Goal: Task Accomplishment & Management: Manage account settings

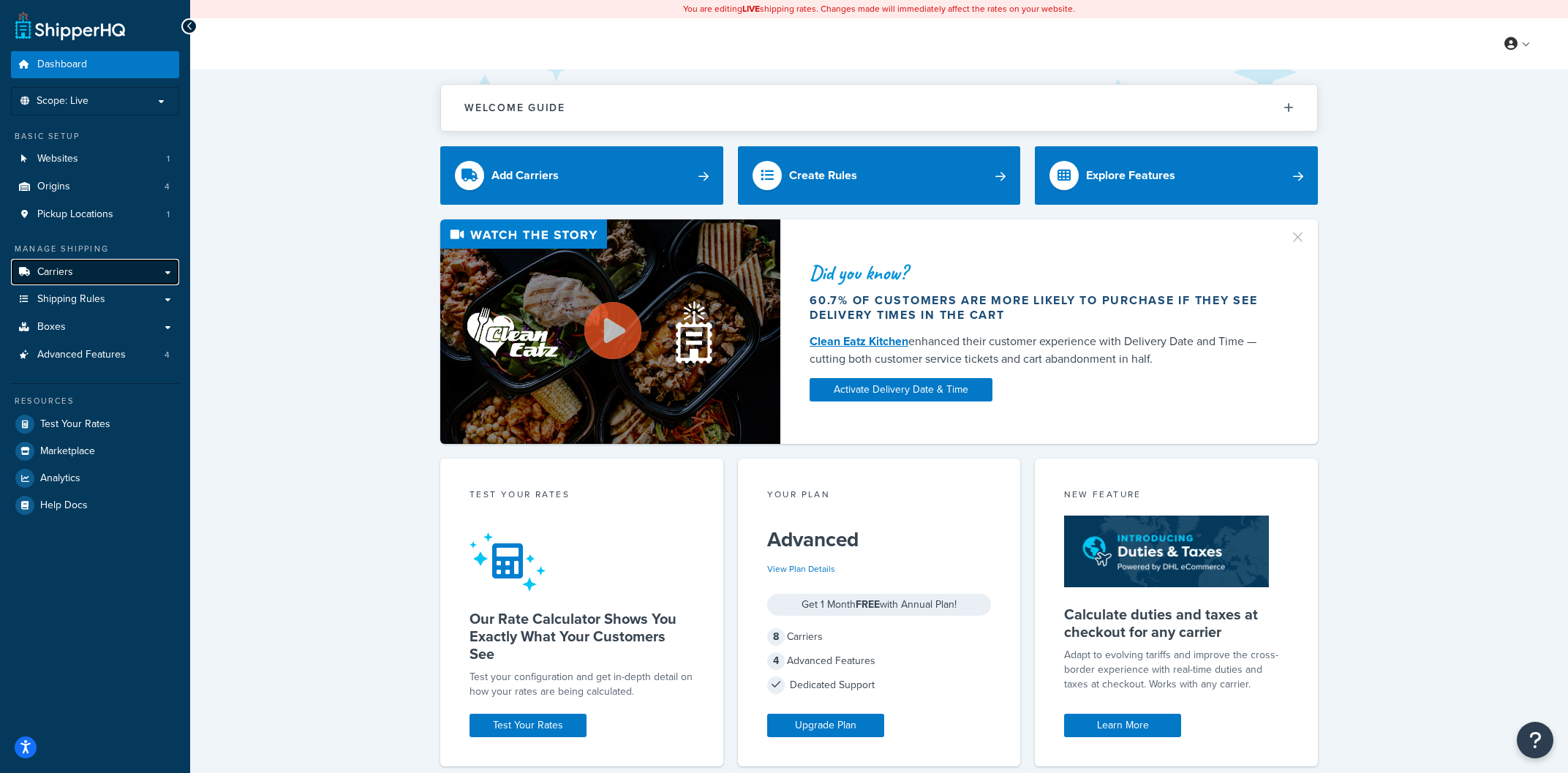
click at [164, 274] on link "Carriers" at bounding box center [94, 272] width 168 height 27
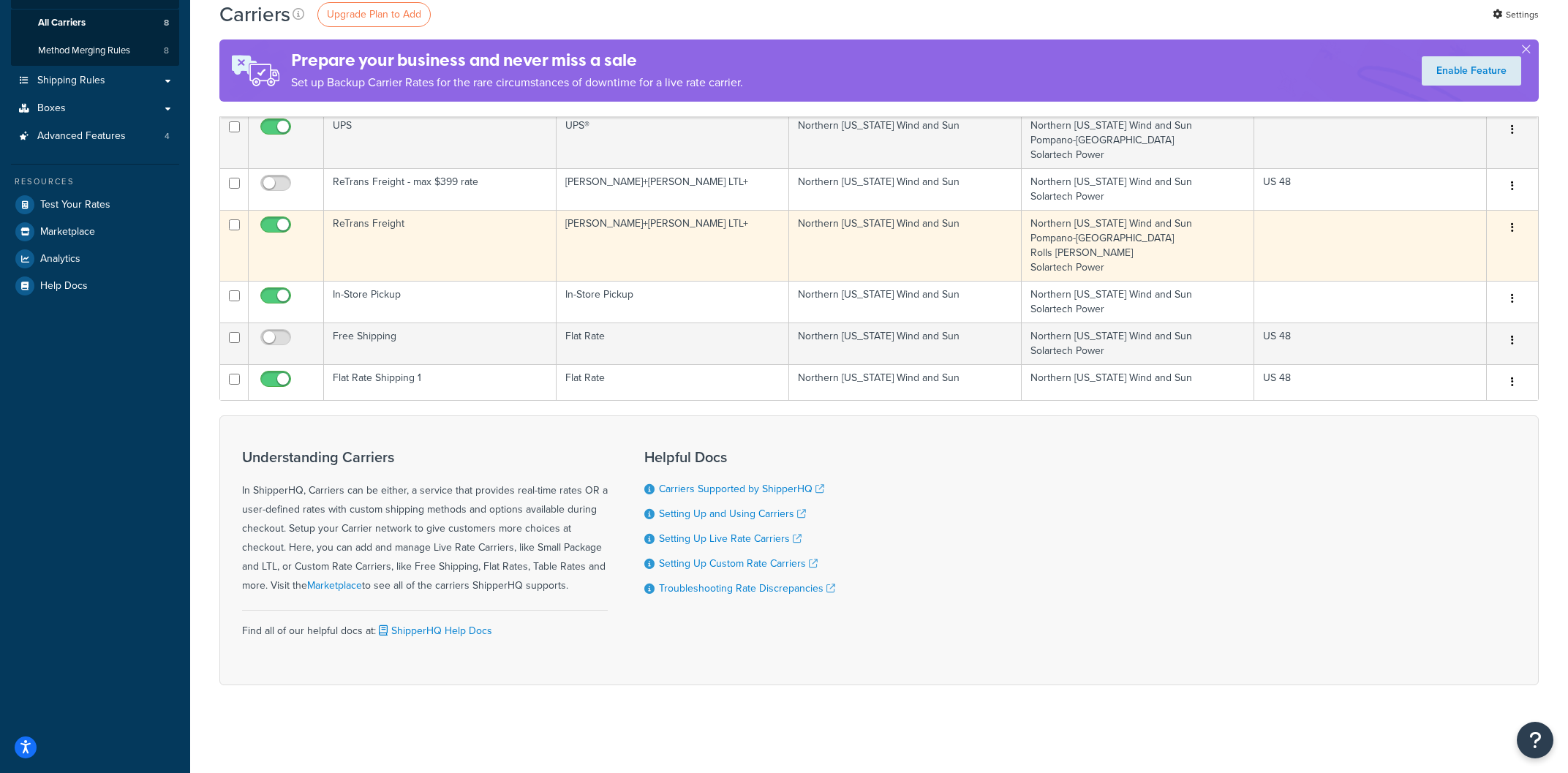
scroll to position [121, 0]
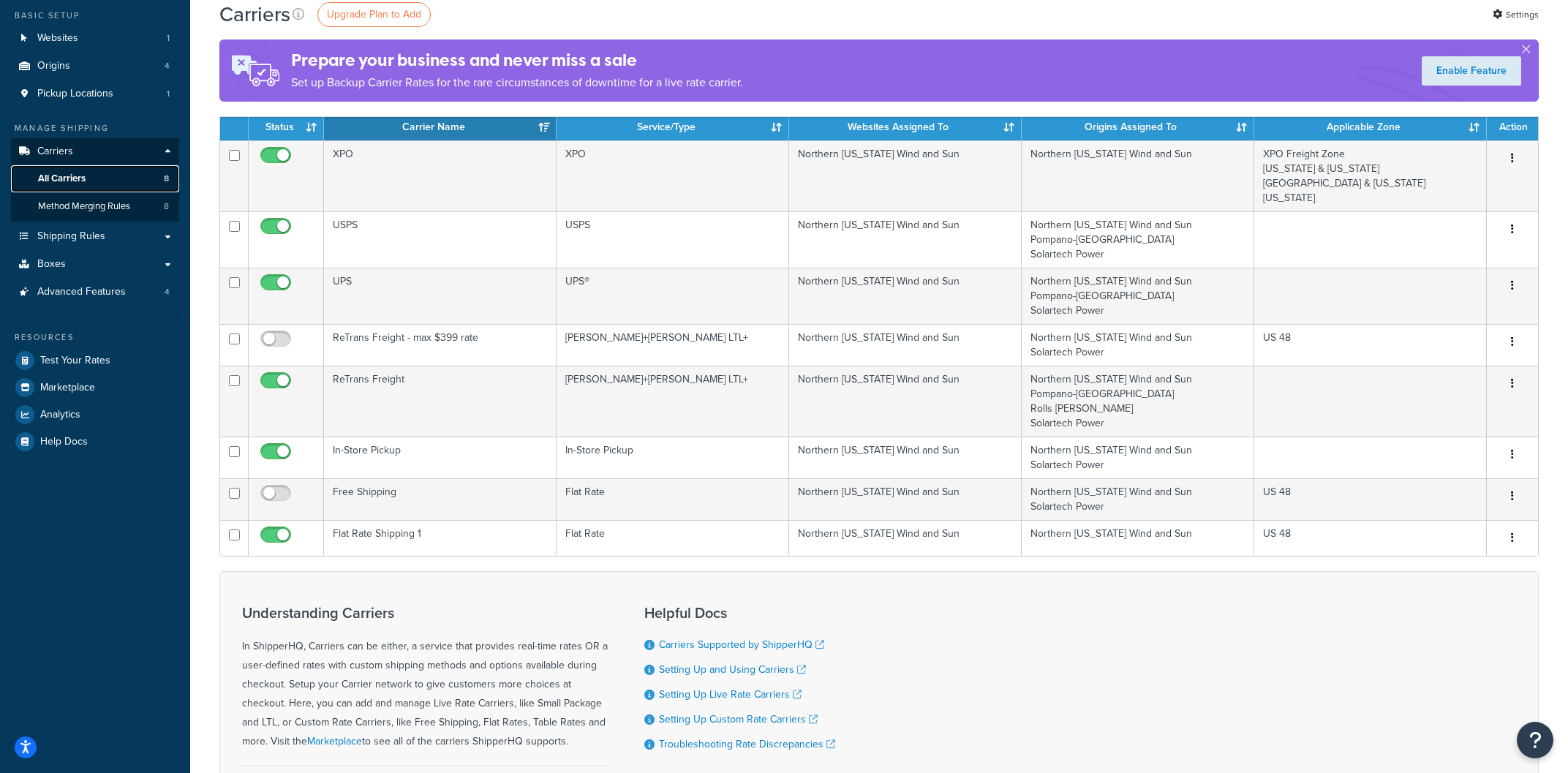
click at [64, 184] on span "All Carriers" at bounding box center [61, 179] width 47 height 12
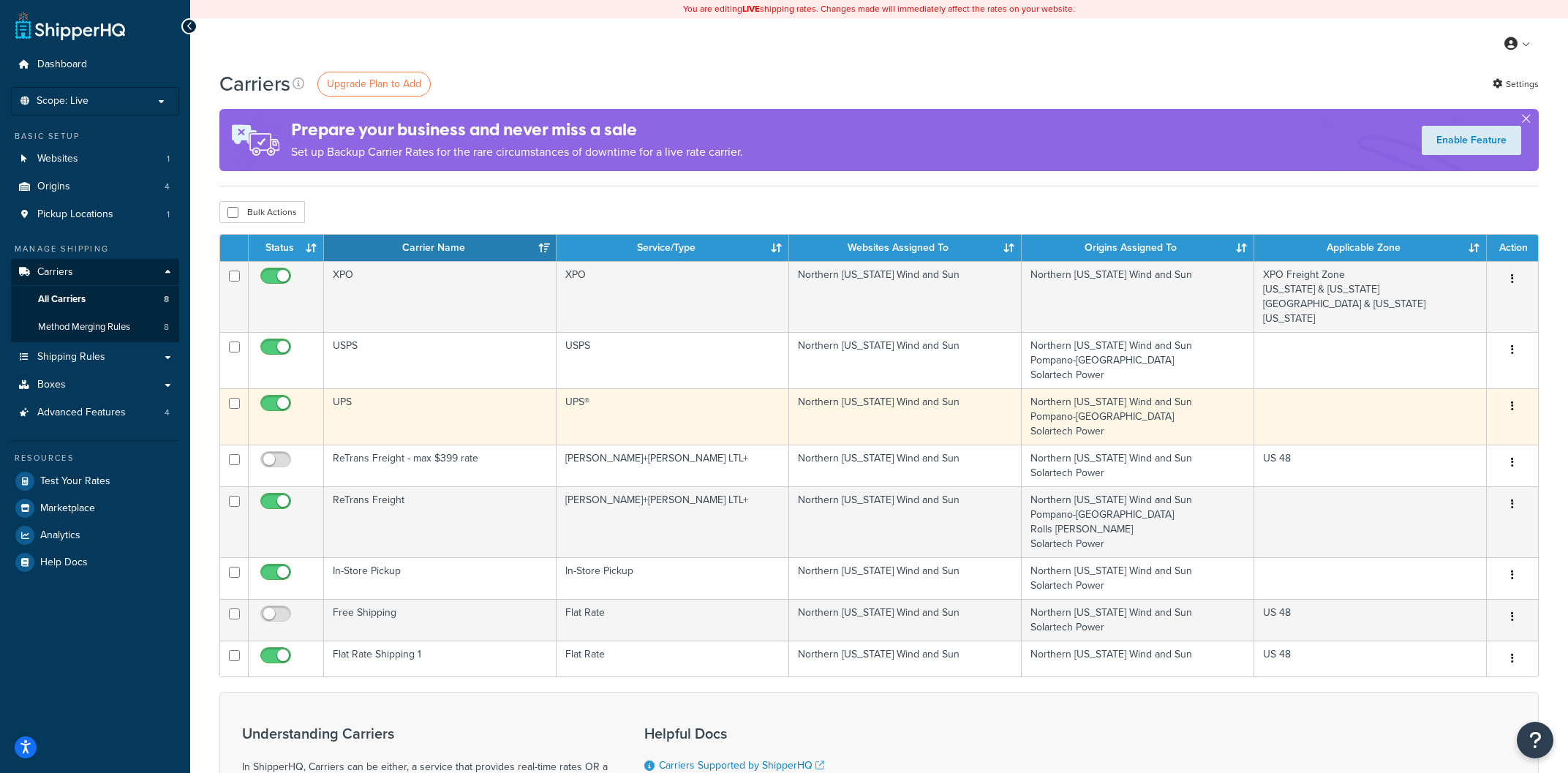
click at [481, 412] on td "UPS" at bounding box center [440, 416] width 233 height 56
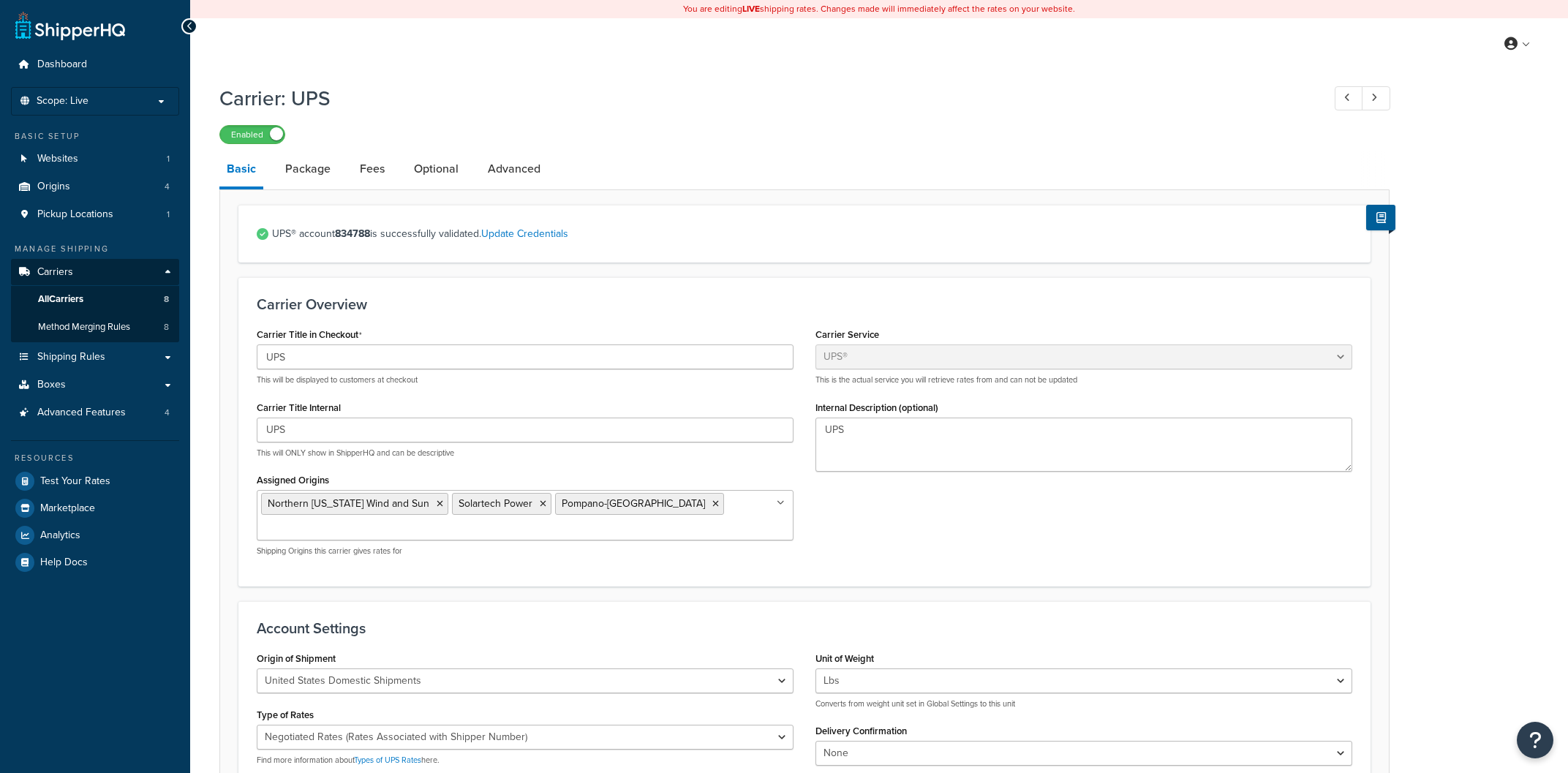
select select "ups"
click at [105, 326] on span "Method Merging Rules" at bounding box center [84, 327] width 92 height 12
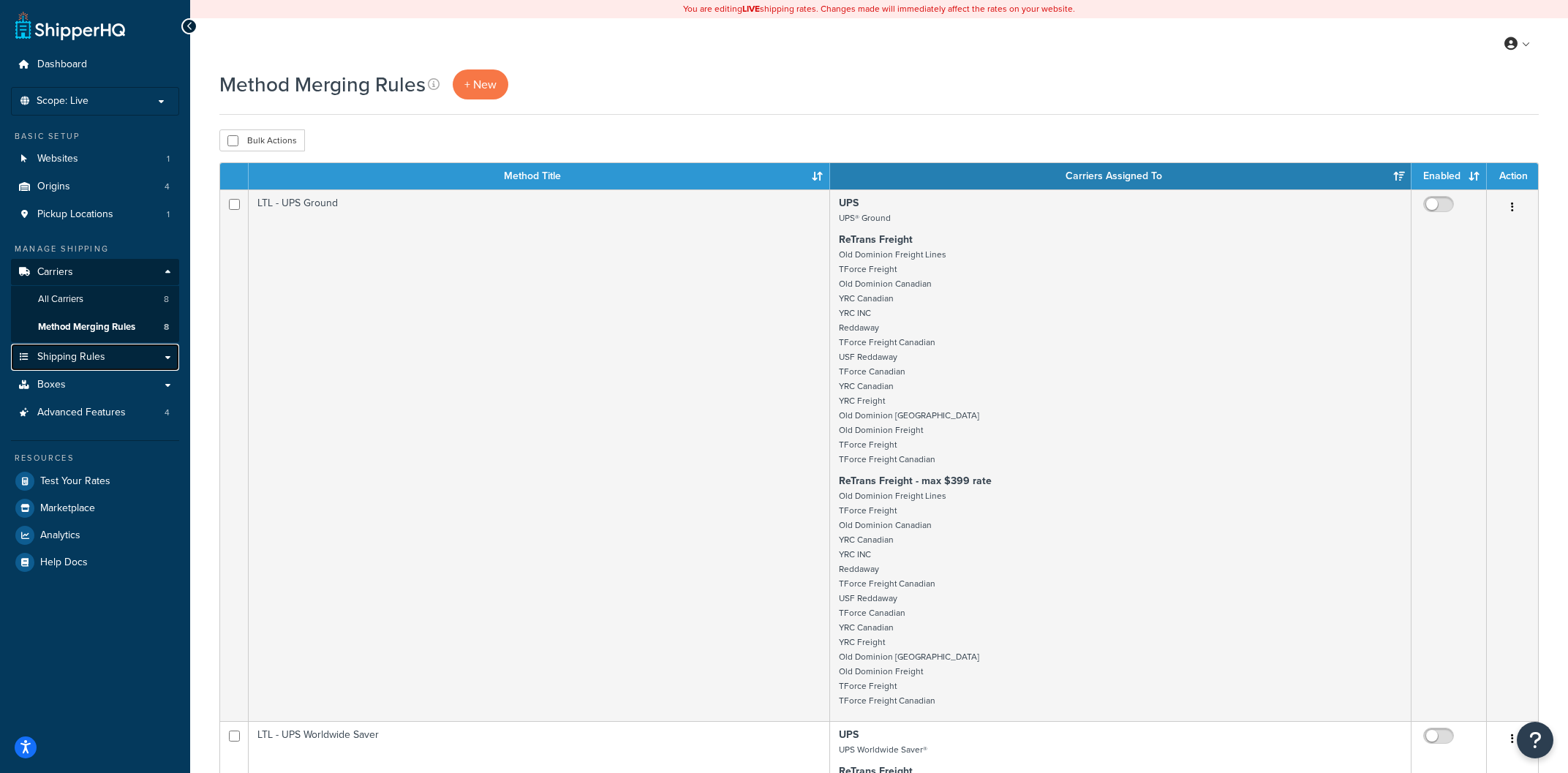
click at [102, 356] on span "Shipping Rules" at bounding box center [71, 358] width 68 height 12
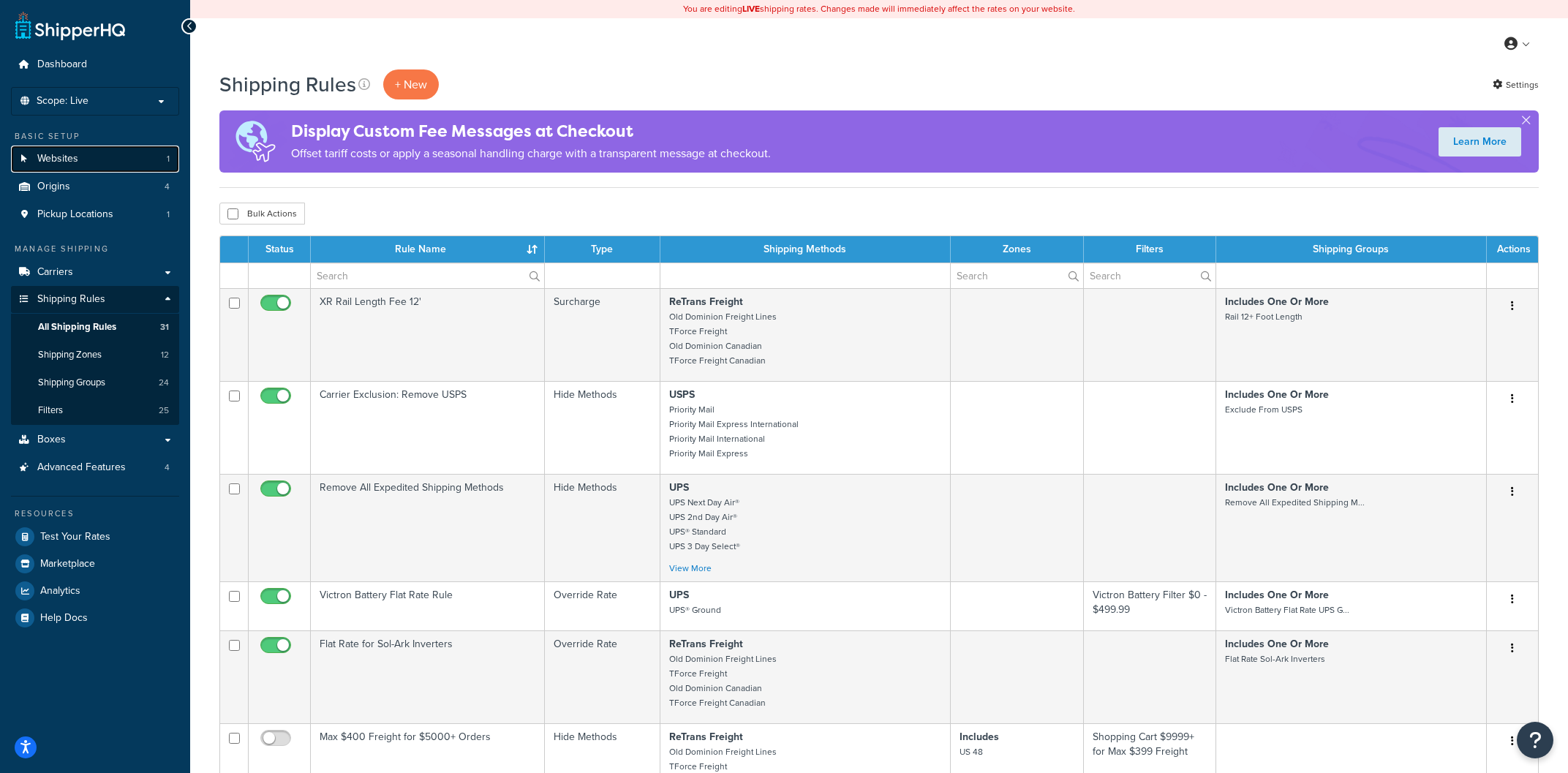
click at [70, 163] on span "Websites" at bounding box center [58, 159] width 41 height 12
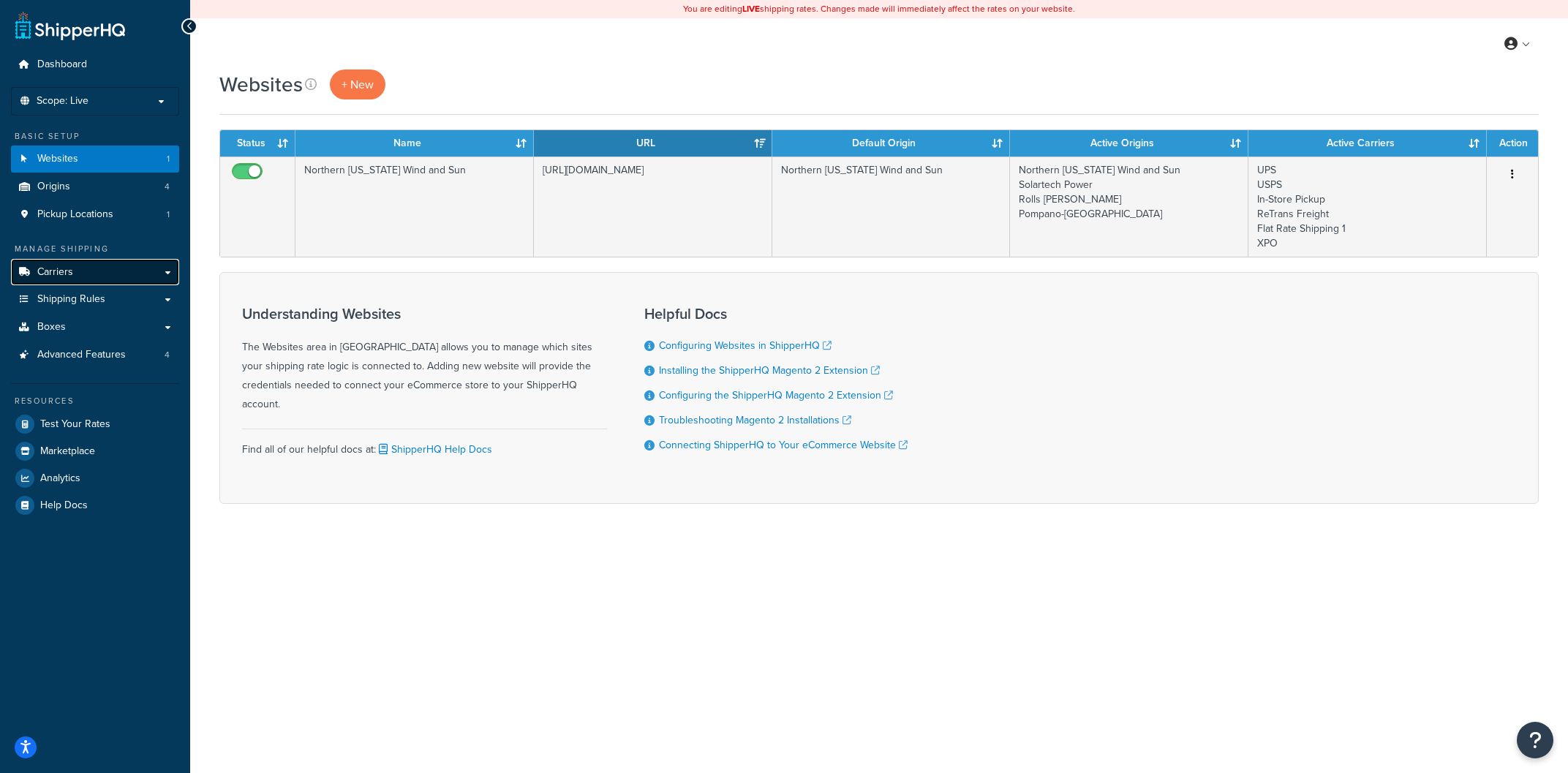
click at [77, 278] on link "Carriers" at bounding box center [94, 272] width 168 height 27
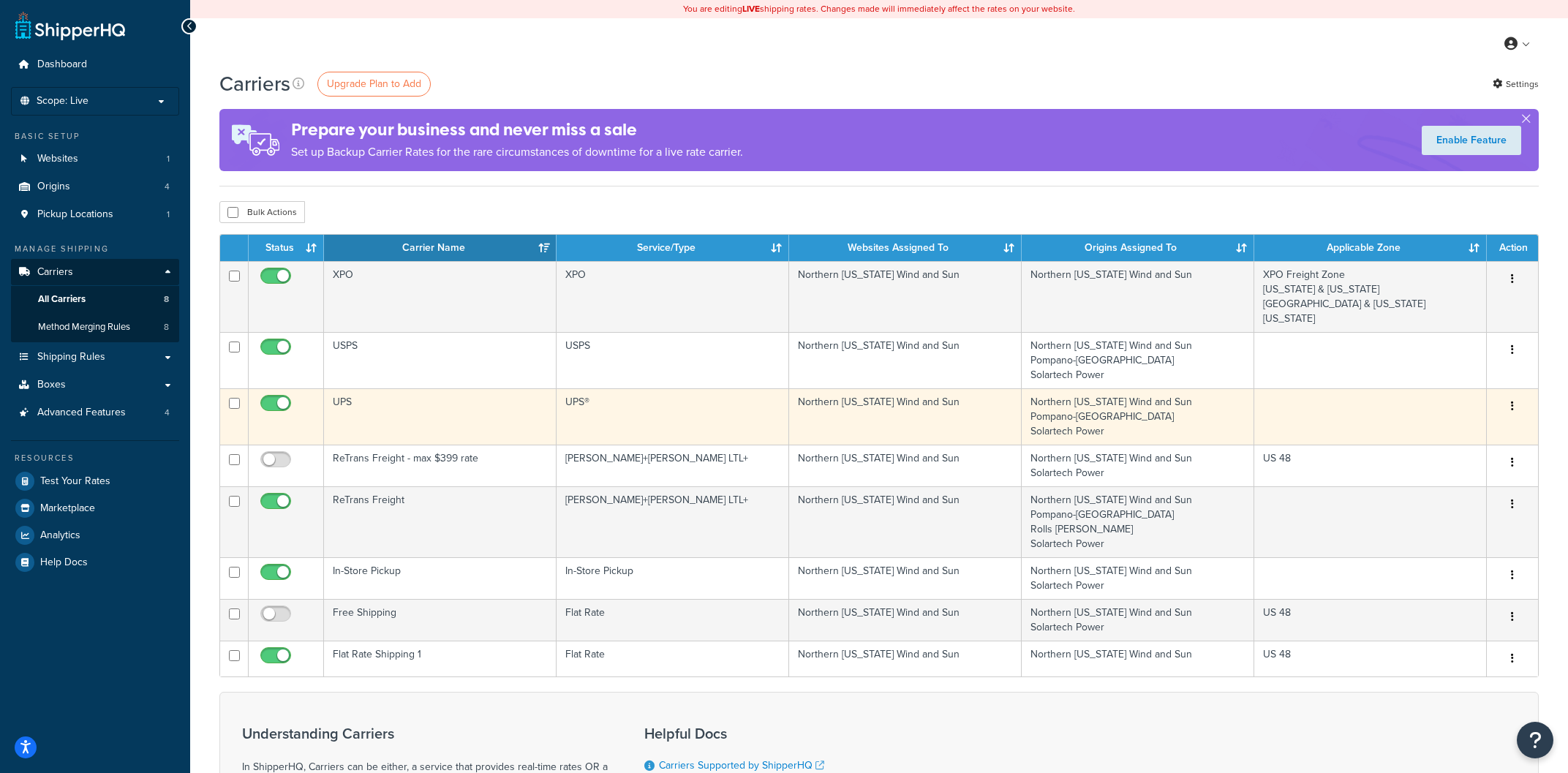
click at [492, 415] on td "UPS" at bounding box center [440, 416] width 233 height 56
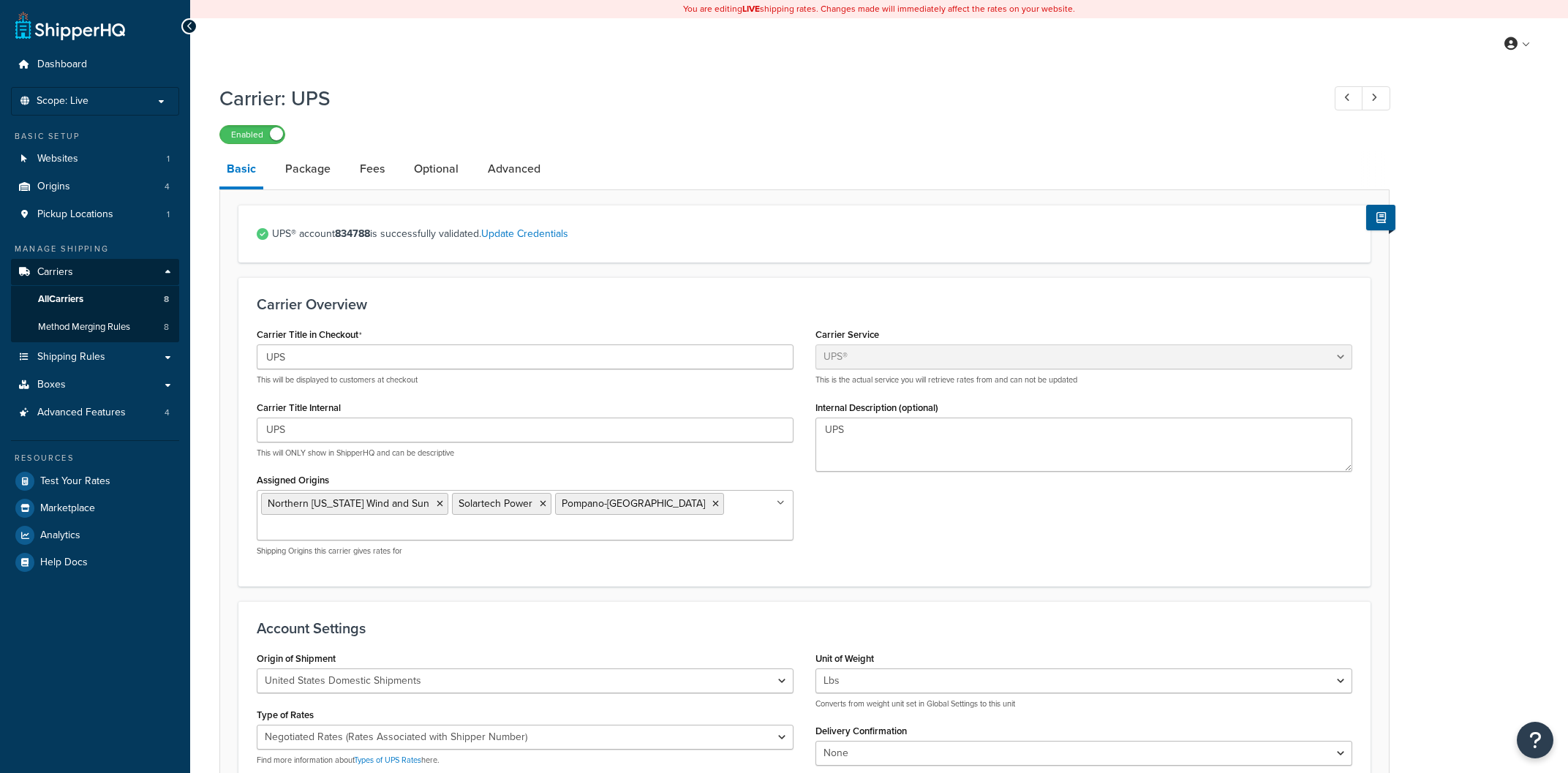
select select "ups"
click at [437, 166] on link "Optional" at bounding box center [436, 168] width 60 height 35
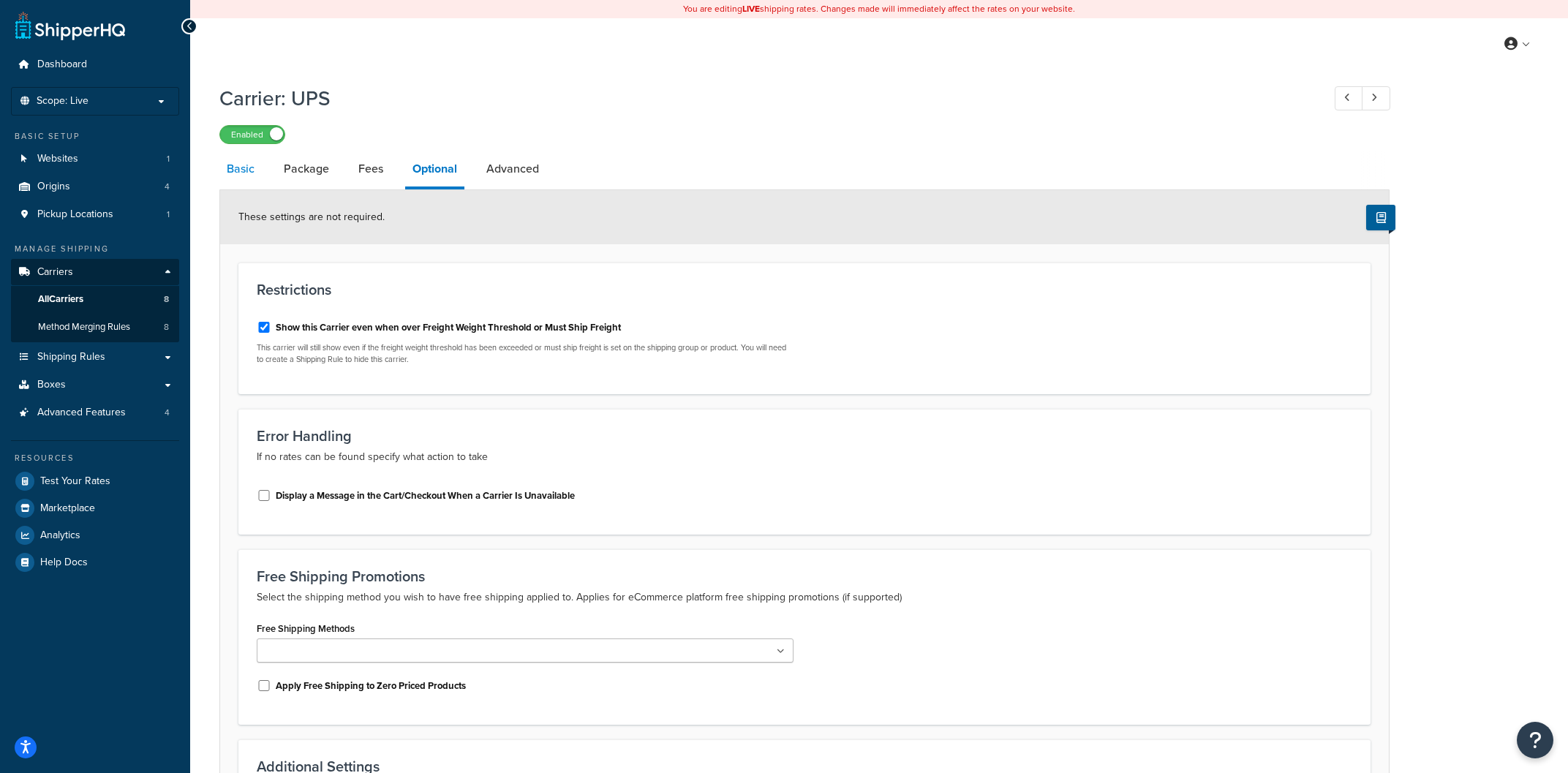
click at [254, 168] on link "Basic" at bounding box center [241, 168] width 43 height 35
select select "ups"
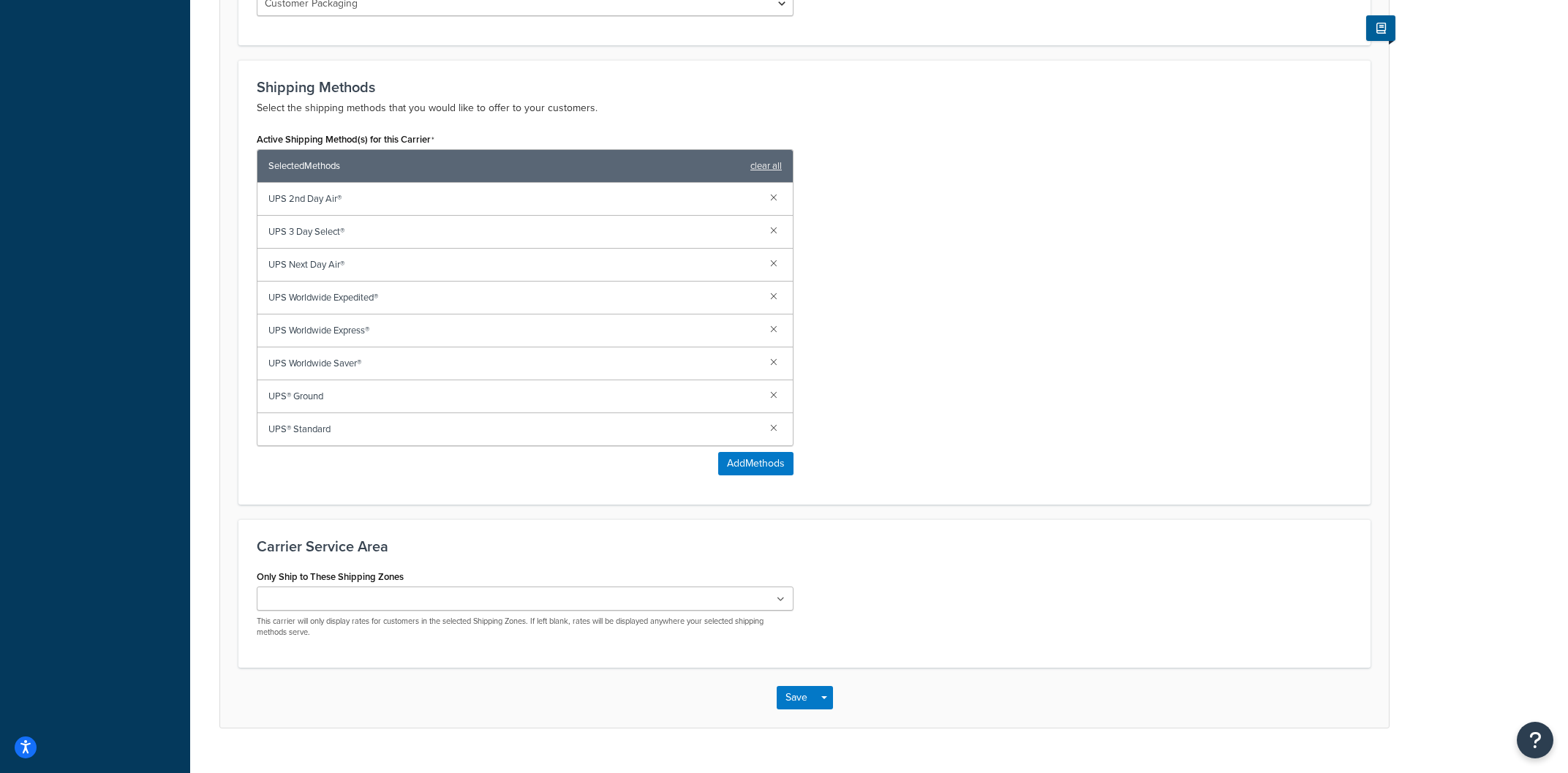
scroll to position [893, 0]
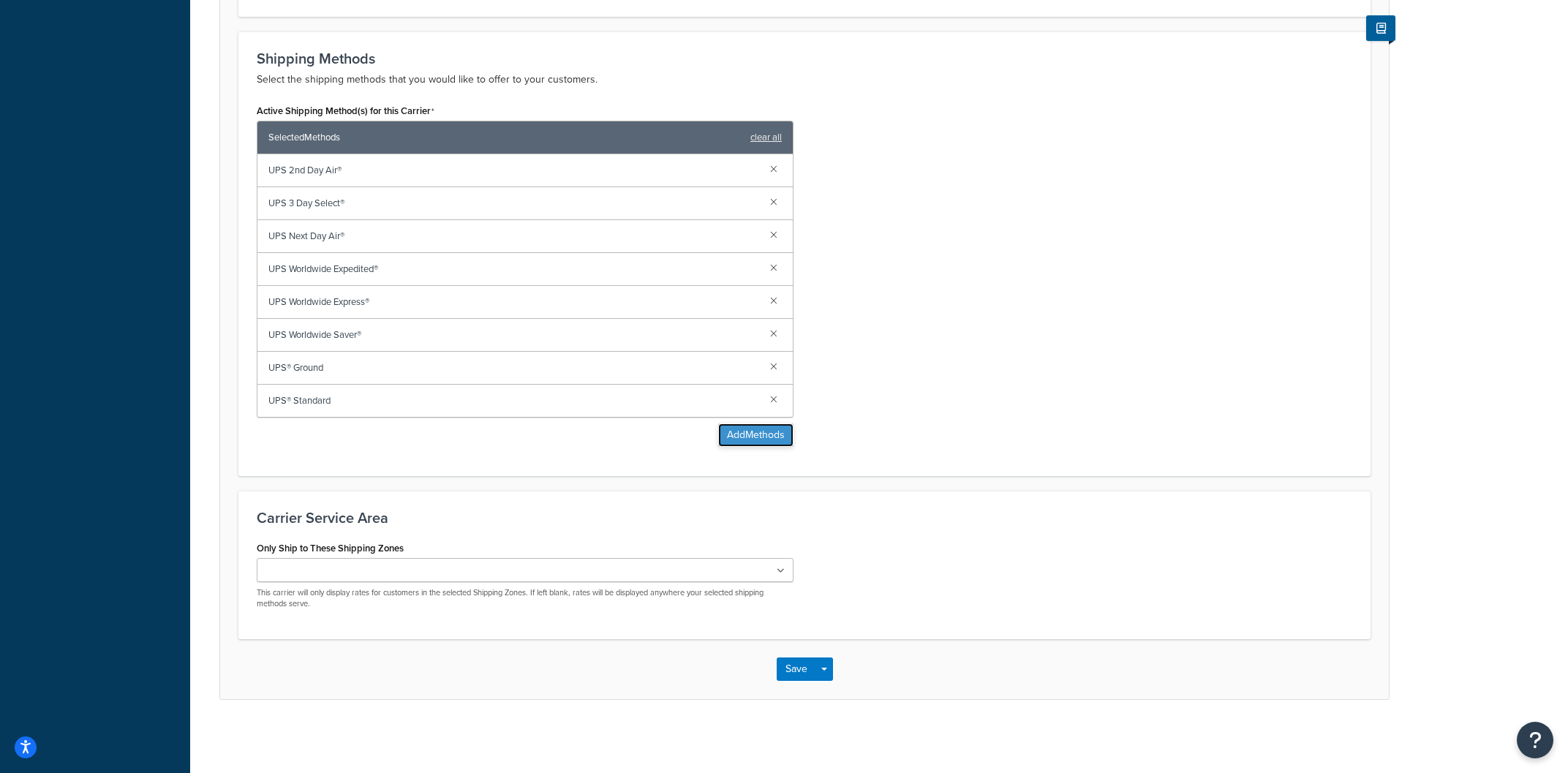
click at [769, 432] on button "Add Methods" at bounding box center [756, 435] width 76 height 23
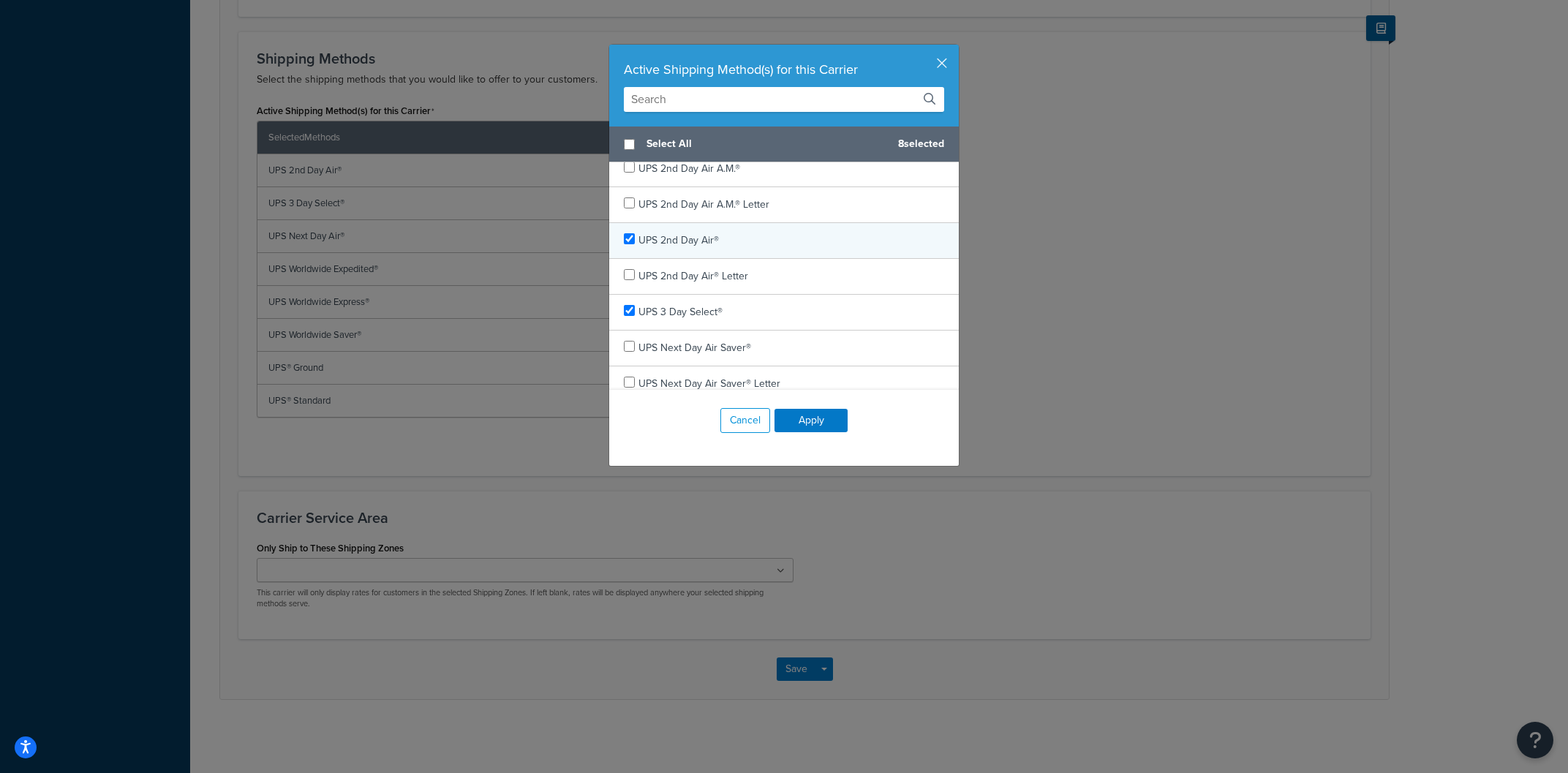
scroll to position [0, 0]
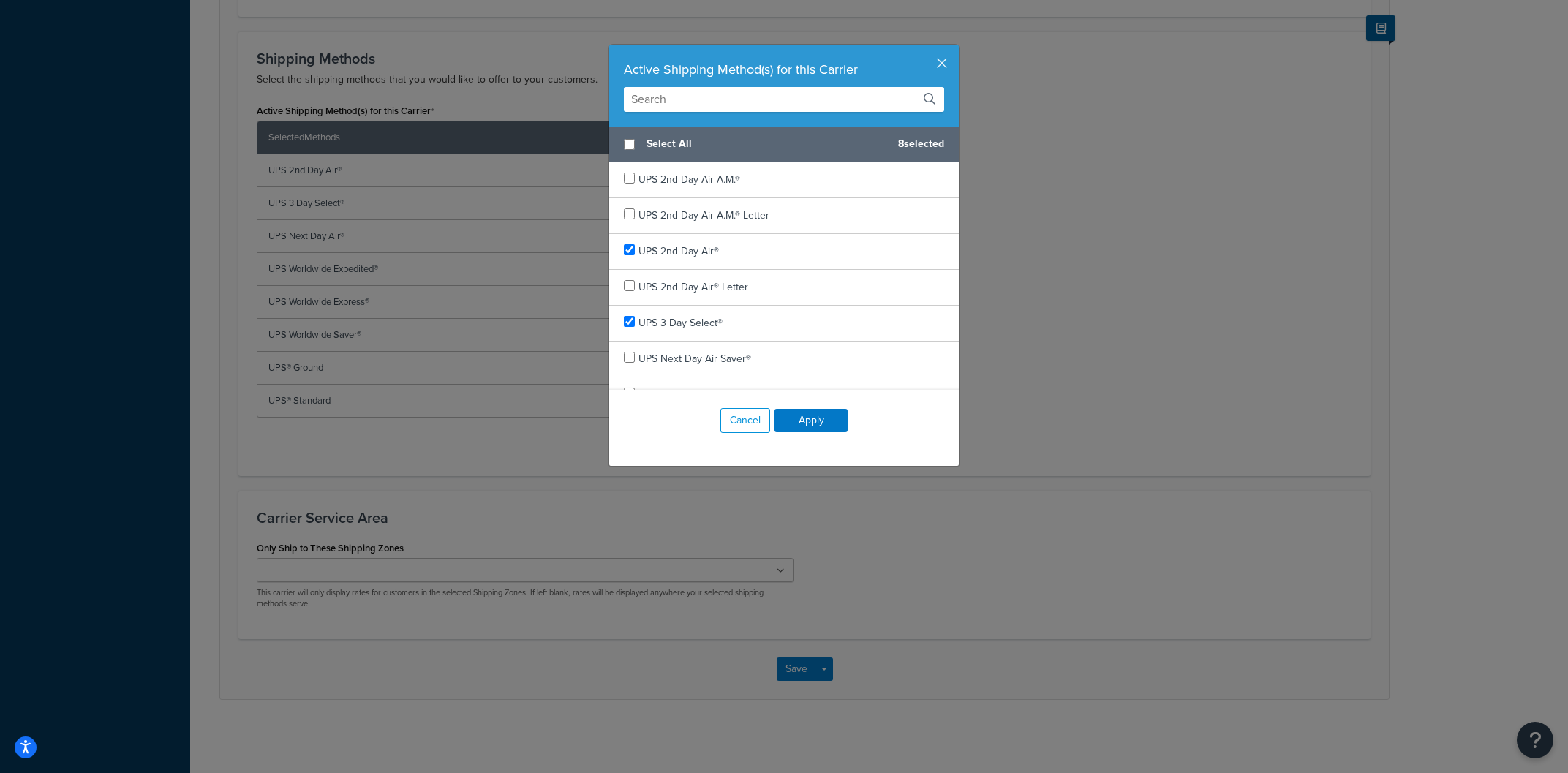
click at [942, 72] on div "Active Shipping Method(s) for this Carrier" at bounding box center [784, 69] width 320 height 20
click at [955, 48] on button "button" at bounding box center [957, 46] width 4 height 4
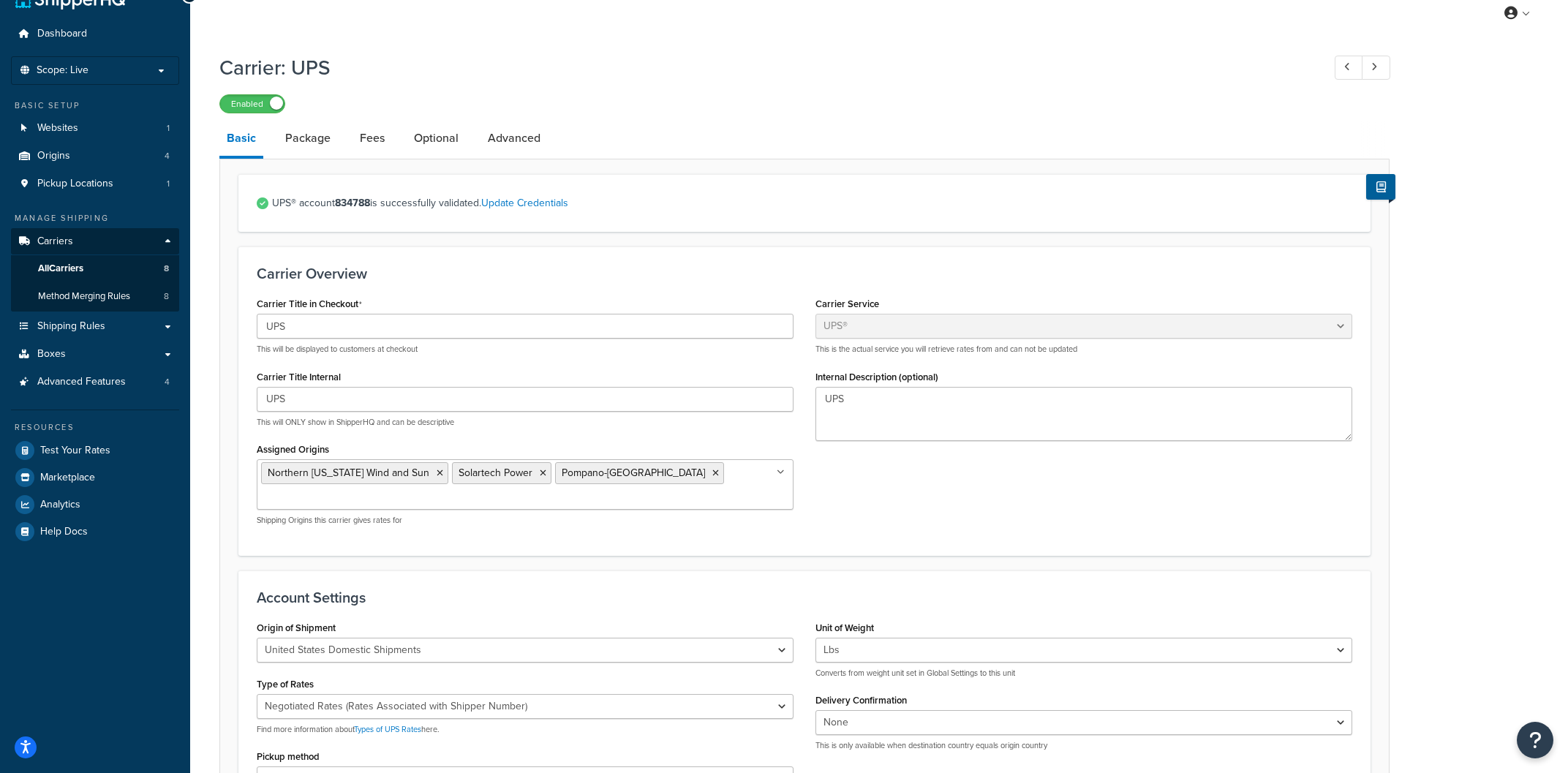
scroll to position [0, 0]
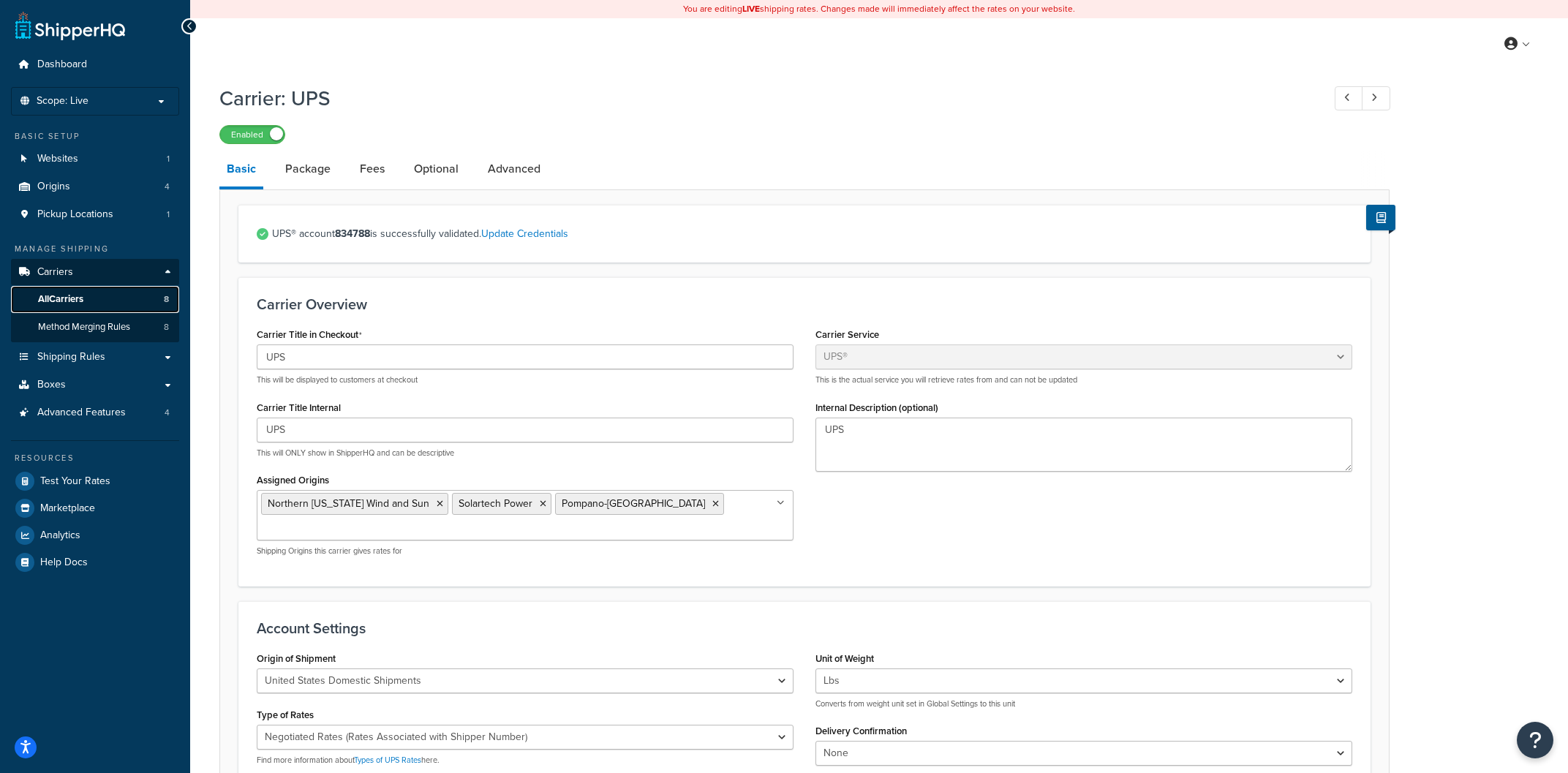
click at [64, 297] on span "All Carriers" at bounding box center [60, 300] width 45 height 12
